Goal: Navigation & Orientation: Understand site structure

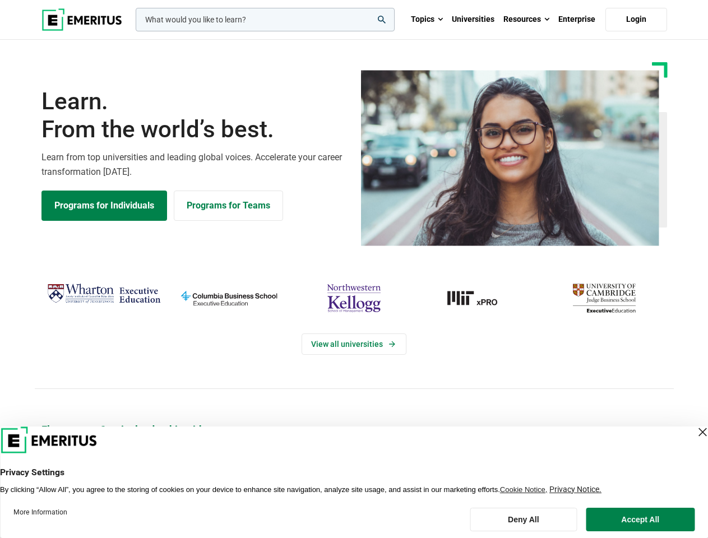
click at [354, 269] on div "View all universities" at bounding box center [354, 334] width 722 height 177
click at [265, 20] on input "woocommerce-product-search-field-0" at bounding box center [265, 20] width 259 height 24
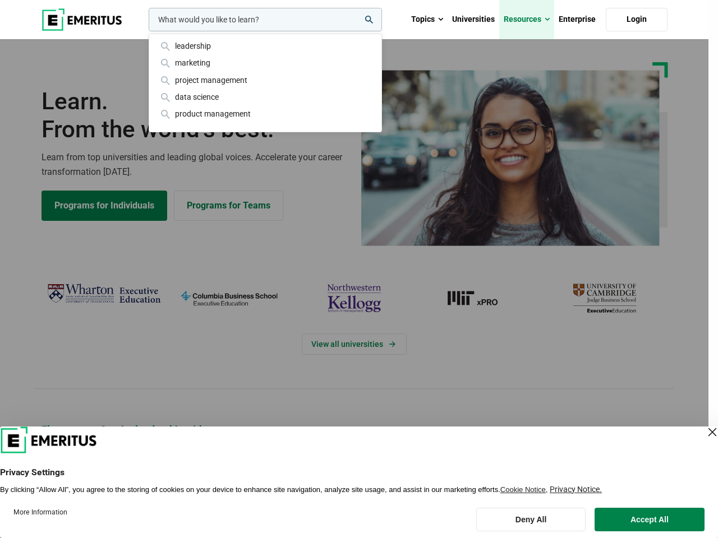
click at [527, 20] on link "Resources" at bounding box center [526, 19] width 55 height 39
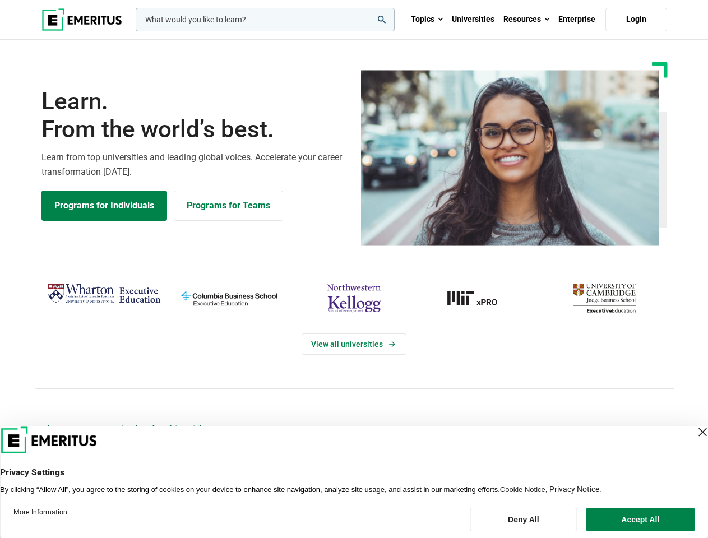
click at [354, 269] on div "View all universities" at bounding box center [354, 334] width 722 height 177
click at [265, 20] on input "woocommerce-product-search-field-0" at bounding box center [265, 20] width 259 height 24
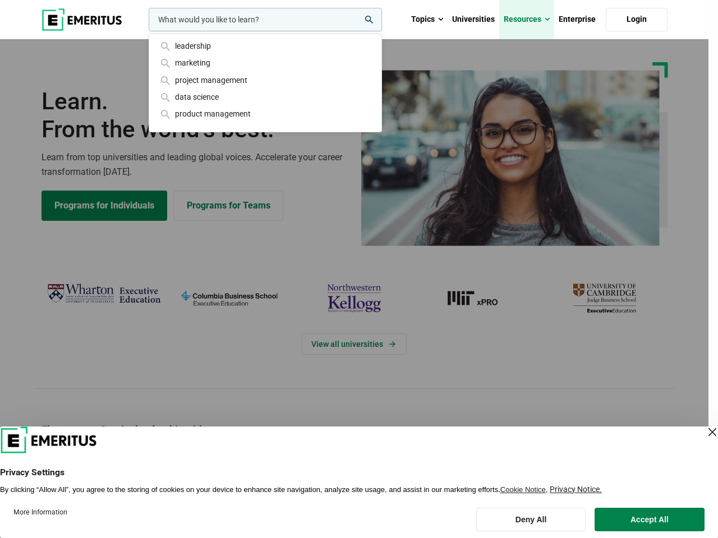
click at [527, 20] on link "Resources" at bounding box center [526, 19] width 55 height 39
